Goal: Information Seeking & Learning: Understand process/instructions

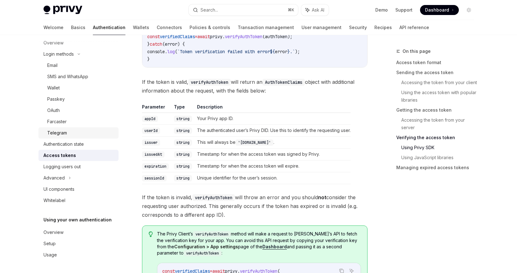
scroll to position [40, 0]
click at [68, 228] on link "Overview" at bounding box center [78, 232] width 80 height 11
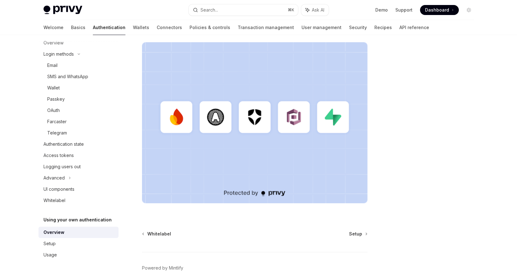
scroll to position [189, 0]
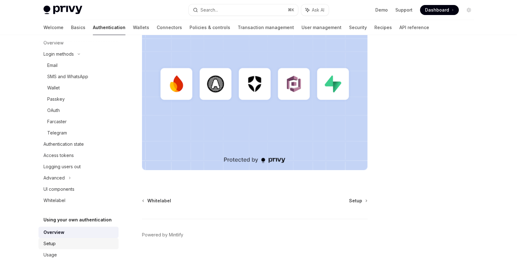
click at [81, 238] on link "Setup" at bounding box center [78, 243] width 80 height 11
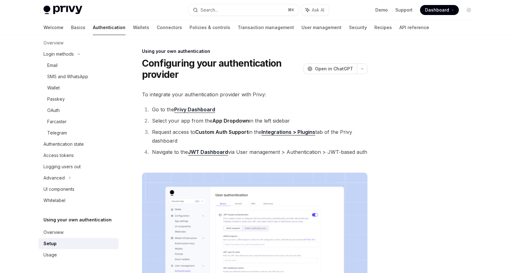
click at [439, 8] on span "Dashboard" at bounding box center [437, 10] width 24 height 6
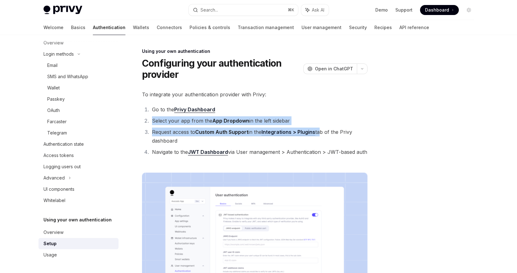
drag, startPoint x: 152, startPoint y: 121, endPoint x: 318, endPoint y: 134, distance: 166.3
click at [320, 133] on ol "Go to the Privy Dashboard Select your app from the App Dropdown in the left sid…" at bounding box center [255, 130] width 226 height 51
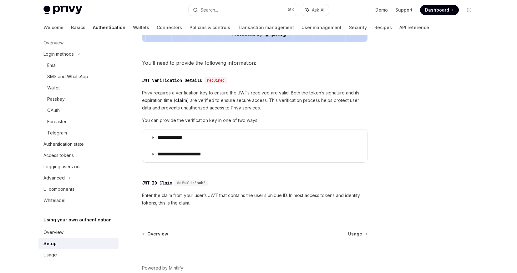
scroll to position [293, 0]
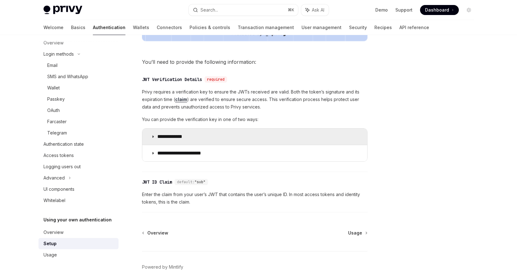
click at [230, 138] on summary "**********" at bounding box center [254, 137] width 225 height 16
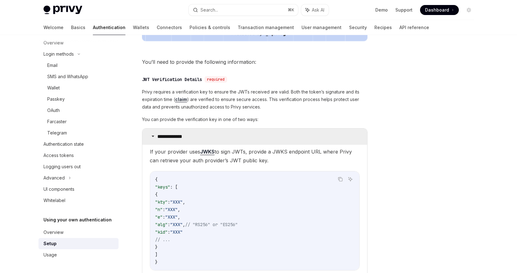
scroll to position [424, 0]
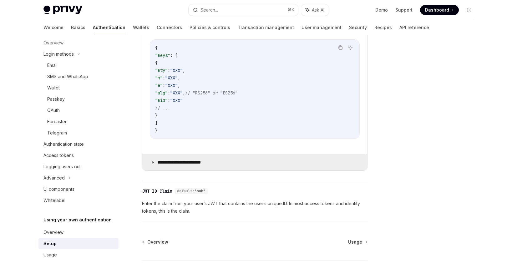
click at [221, 161] on summary "**********" at bounding box center [254, 162] width 225 height 16
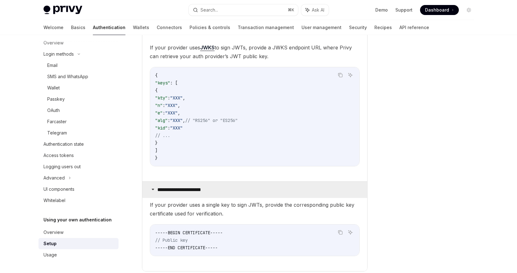
scroll to position [381, 0]
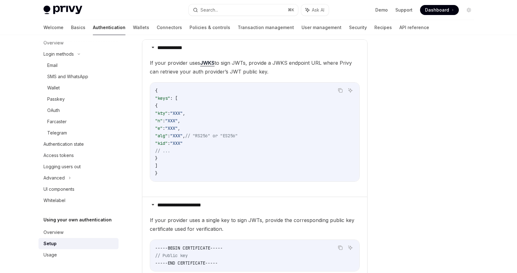
click at [209, 63] on link "JWKS" at bounding box center [207, 63] width 14 height 7
click at [73, 259] on link "Usage" at bounding box center [78, 254] width 80 height 11
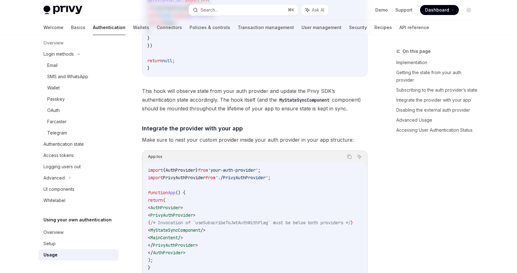
type textarea "*"
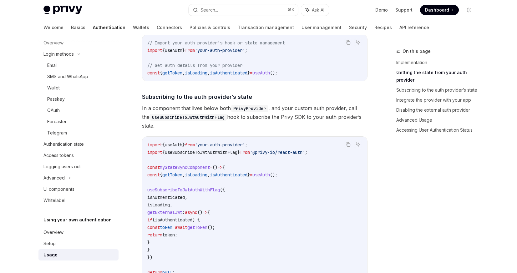
scroll to position [211, 0]
